Goal: Use online tool/utility: Utilize a website feature to perform a specific function

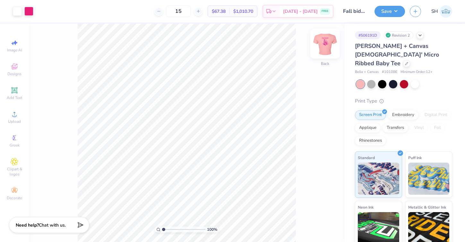
click at [326, 48] on img at bounding box center [325, 44] width 26 height 26
click at [43, 10] on div at bounding box center [40, 10] width 9 height 9
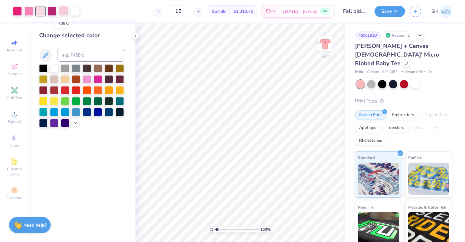
click at [64, 12] on div at bounding box center [63, 10] width 9 height 9
click at [77, 54] on input at bounding box center [91, 55] width 68 height 13
type input "705"
type input "C"
type input "705"
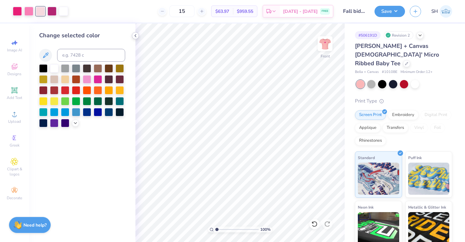
click at [136, 35] on polyline at bounding box center [135, 35] width 1 height 3
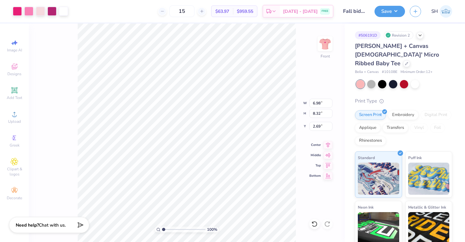
type input "8.60"
type input "10.25"
type input "9.01"
type input "10.74"
type input "3.00"
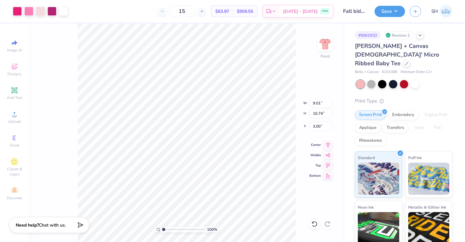
type input "9.40"
type input "11.20"
click at [385, 12] on button "Save" at bounding box center [389, 10] width 30 height 11
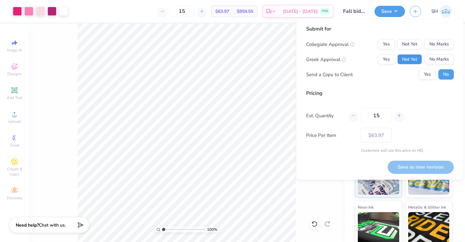
click at [413, 60] on button "Not Yet" at bounding box center [409, 59] width 25 height 10
click at [407, 42] on button "Not Yet" at bounding box center [409, 44] width 25 height 10
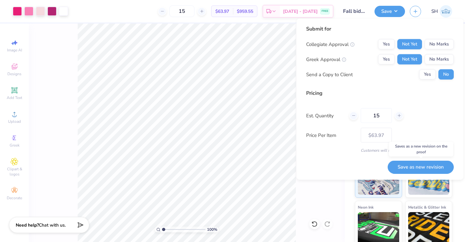
click at [432, 167] on button "Save as new revision" at bounding box center [421, 166] width 66 height 13
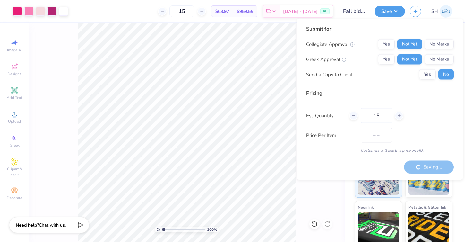
type input "$63.97"
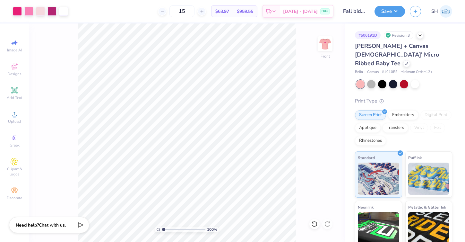
click at [335, 66] on div "100 % Front" at bounding box center [187, 132] width 316 height 218
